Goal: Navigation & Orientation: Find specific page/section

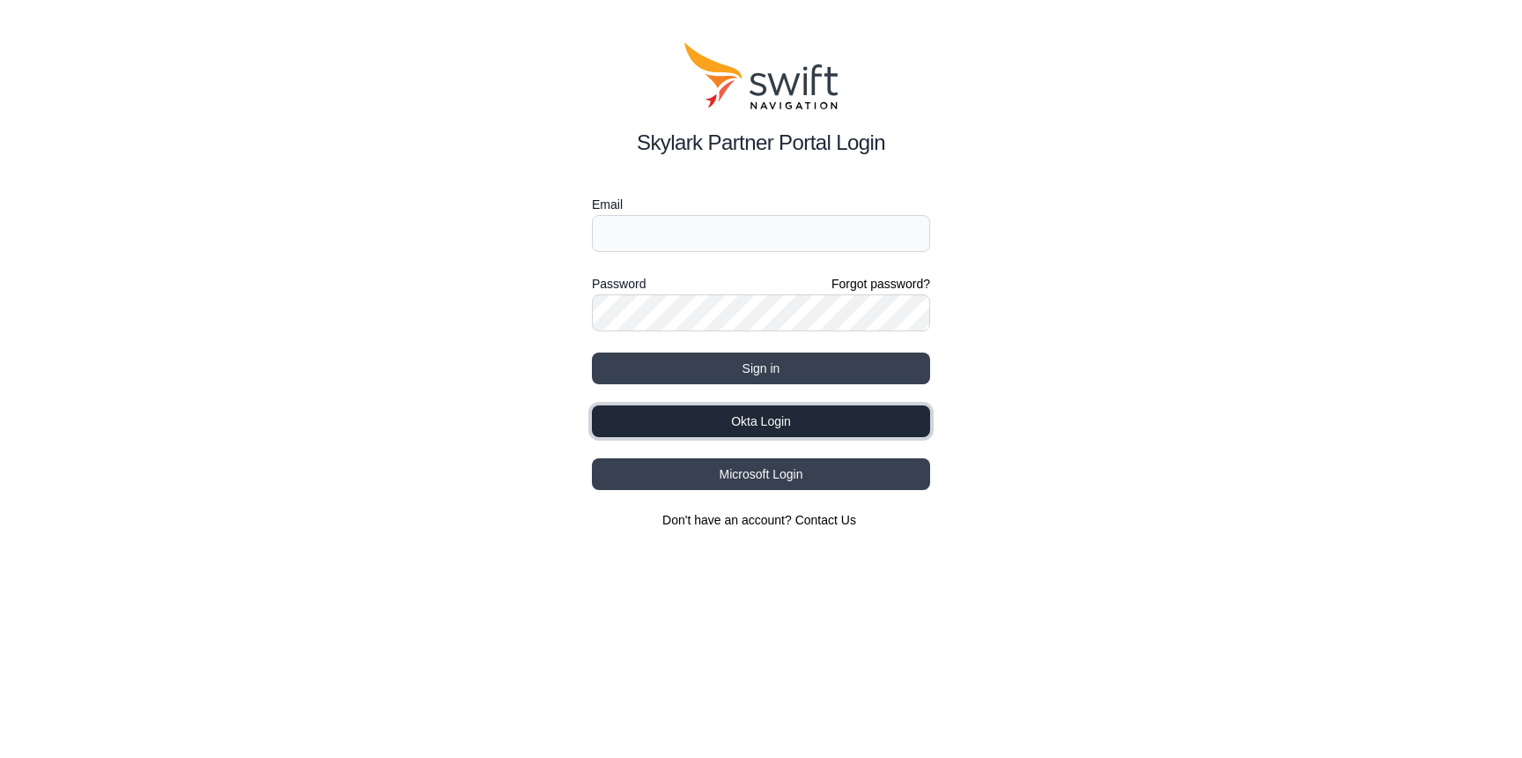
click at [752, 414] on button "Okta Login" at bounding box center [761, 421] width 338 height 32
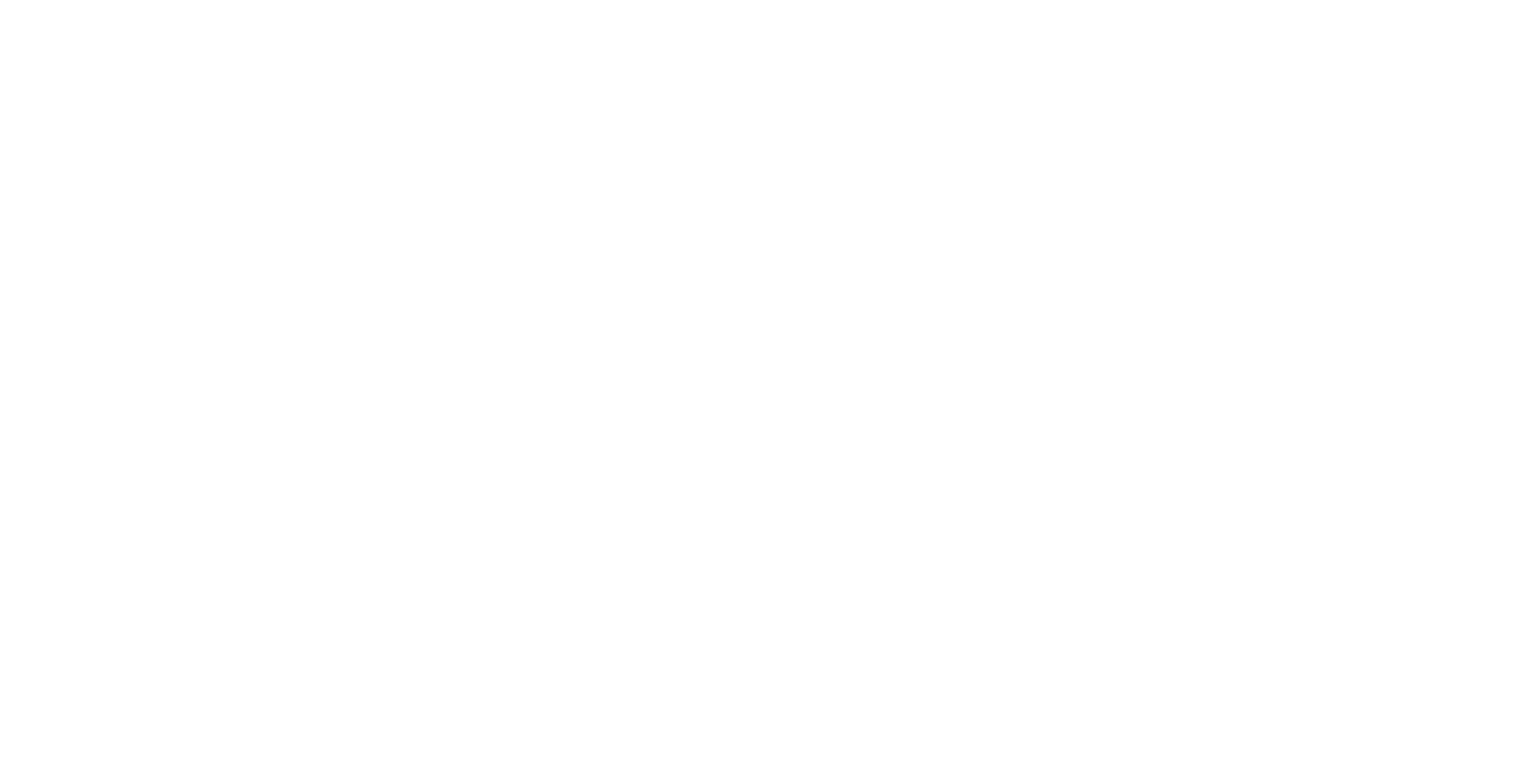
select select
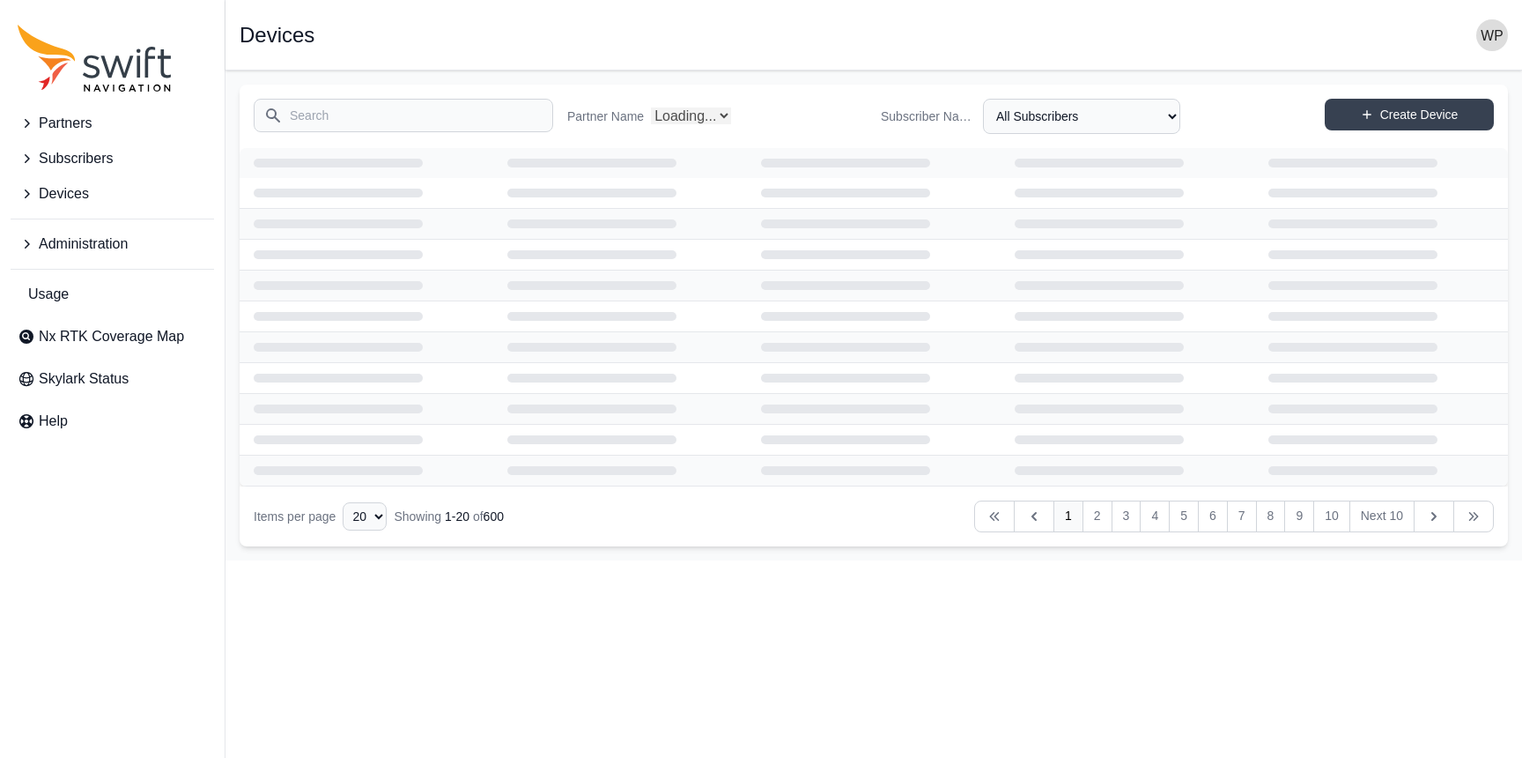
select select "Partner Name"
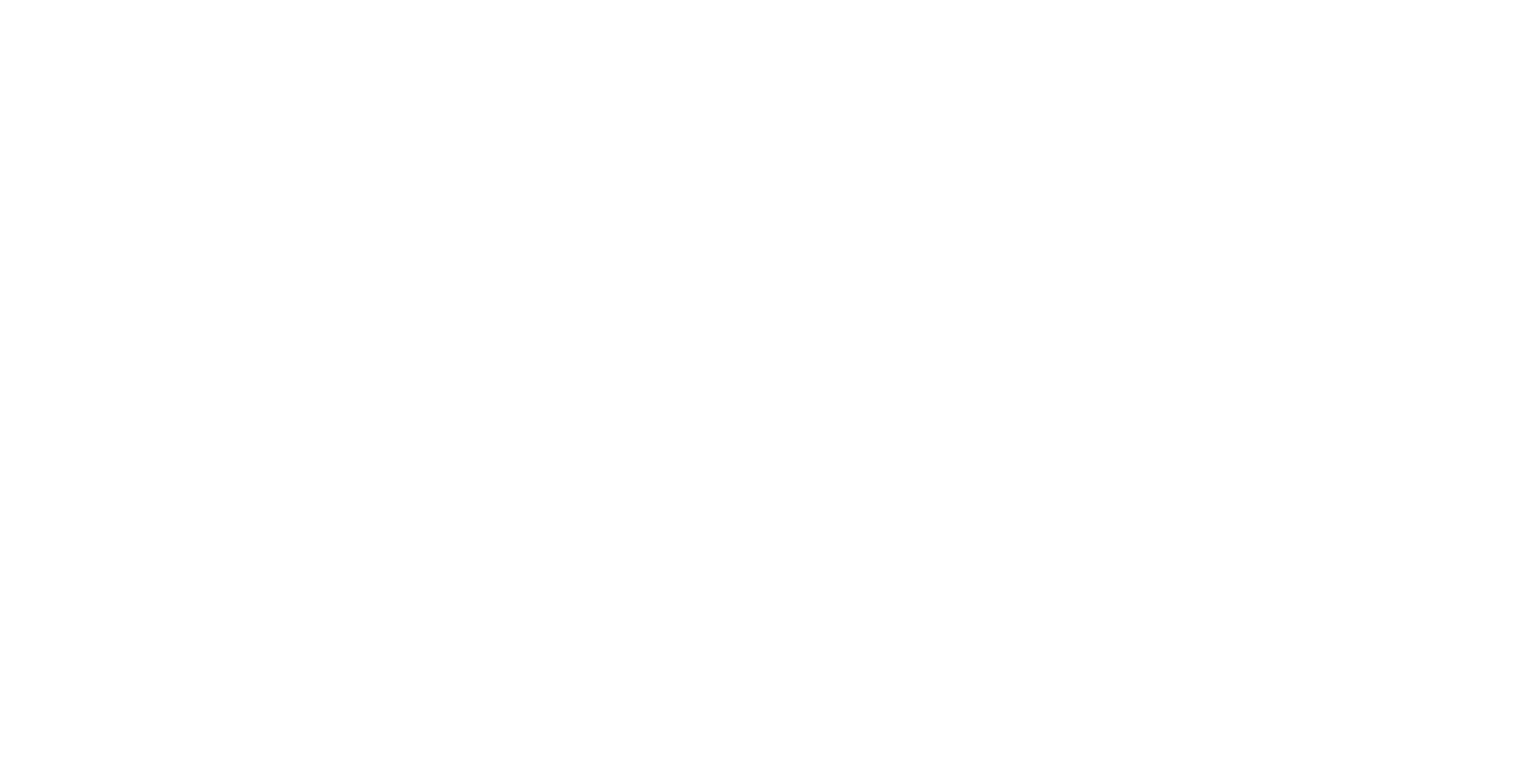
select select
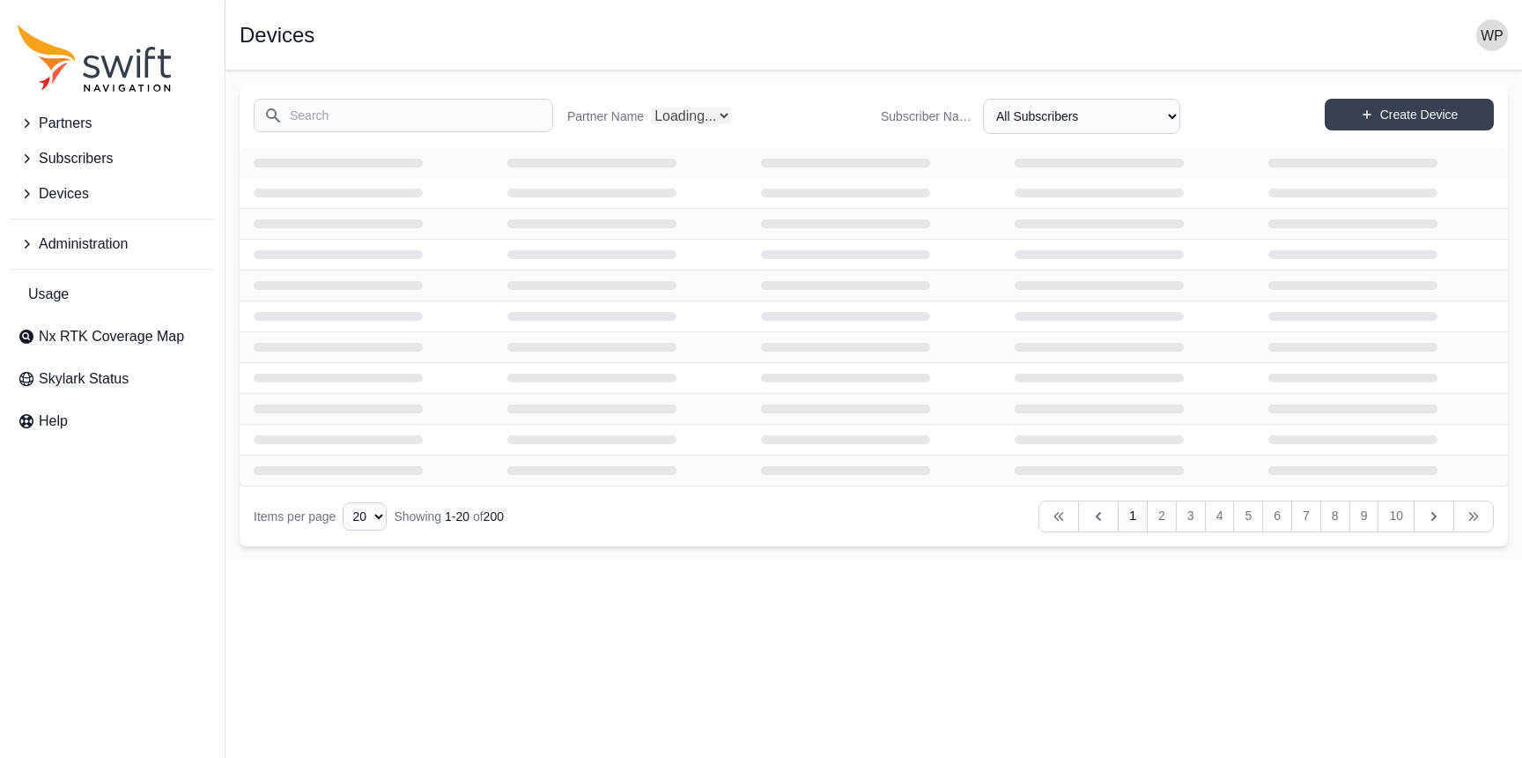
select select "Partner Name"
click at [71, 322] on link "Nx RTK Coverage Map" at bounding box center [113, 336] width 204 height 35
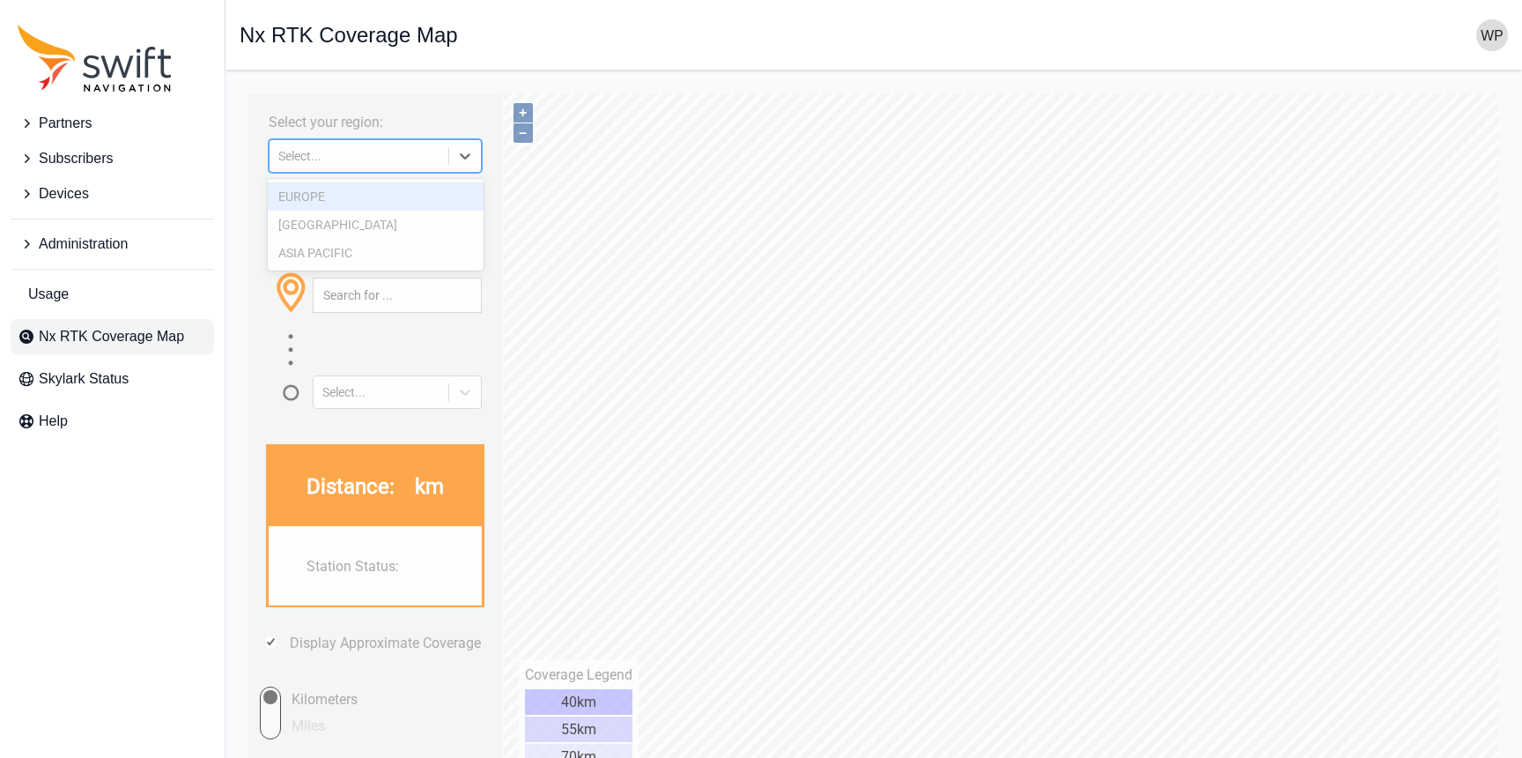
click at [467, 152] on icon at bounding box center [465, 156] width 18 height 18
click at [421, 214] on div "NORTH AMERICA" at bounding box center [376, 225] width 216 height 28
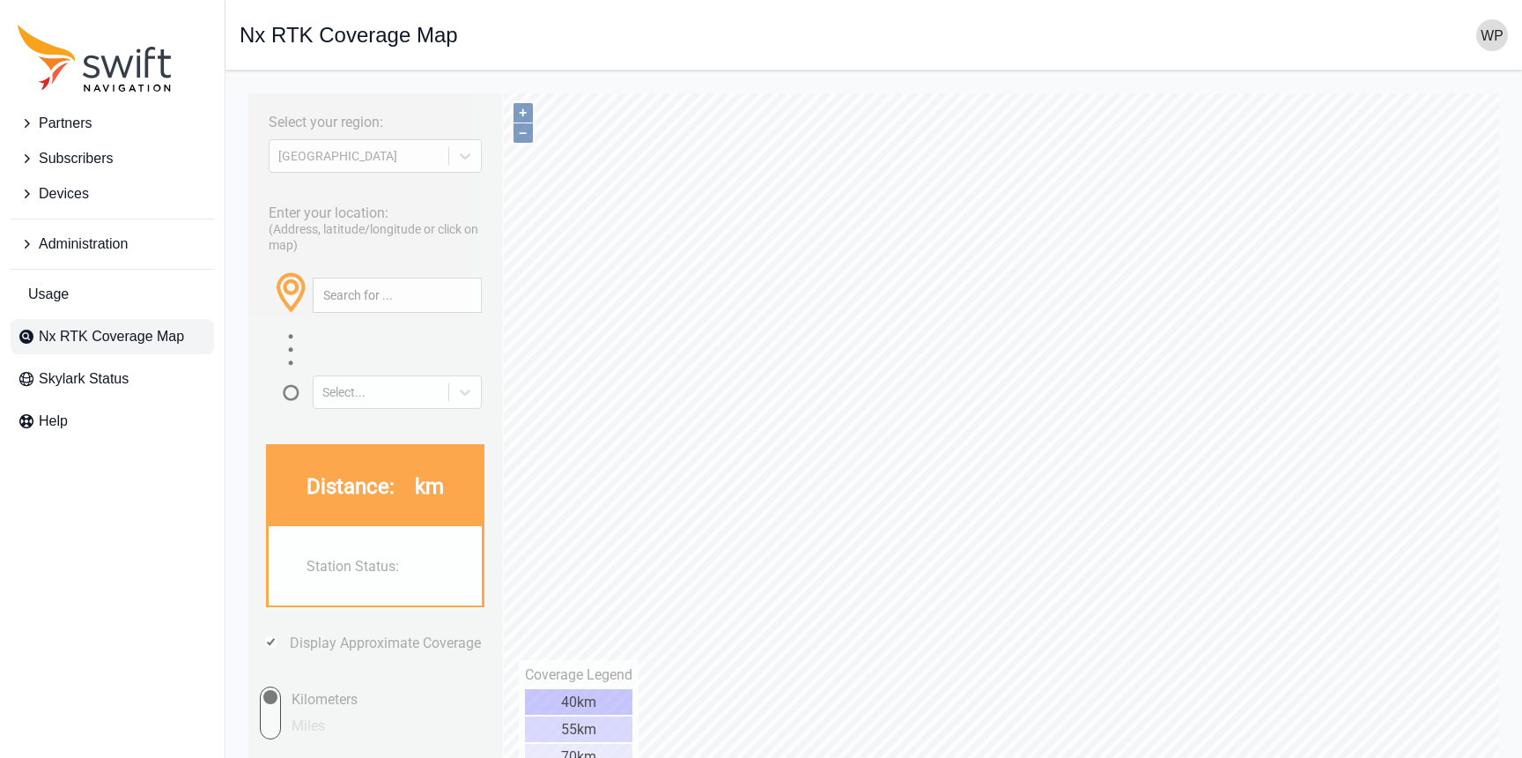
type input "46.933°, -70.985°"
